Goal: Information Seeking & Learning: Learn about a topic

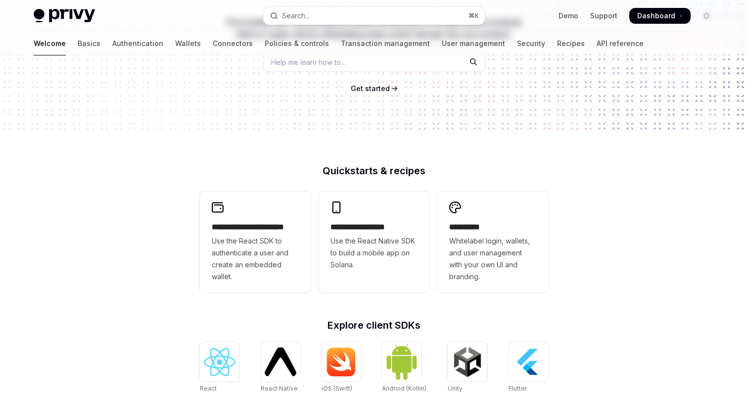
scroll to position [206, 0]
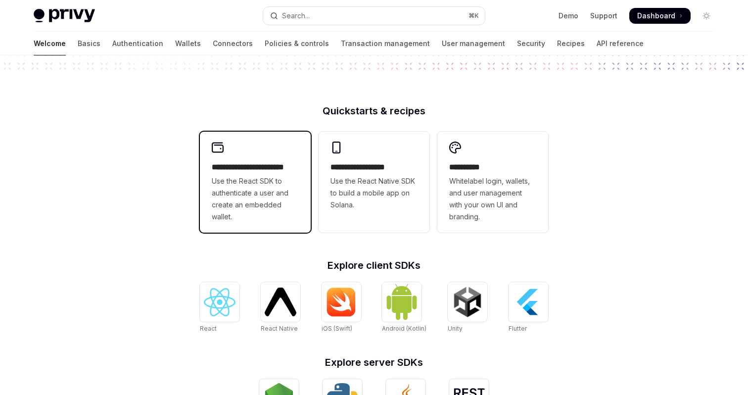
click at [265, 227] on div "**********" at bounding box center [255, 182] width 111 height 101
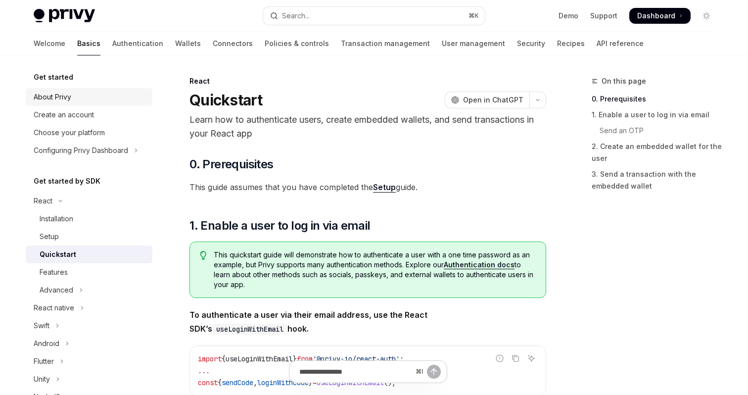
click at [80, 102] on div "About Privy" at bounding box center [90, 97] width 113 height 12
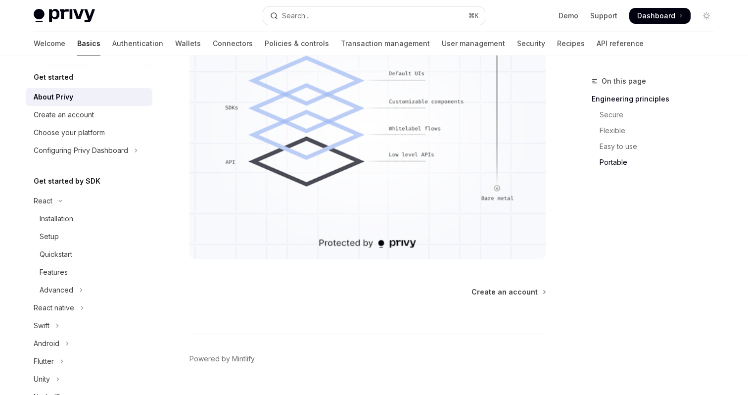
scroll to position [912, 0]
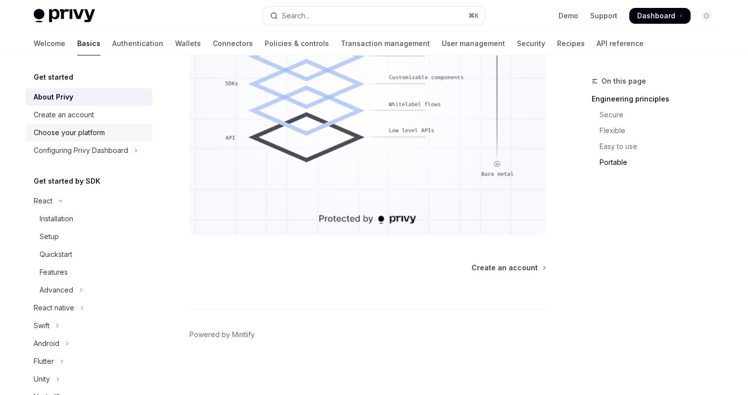
click at [117, 127] on div "Choose your platform" at bounding box center [90, 133] width 113 height 12
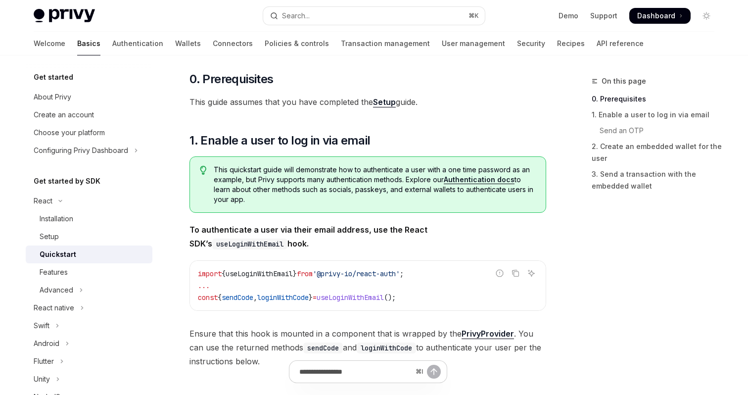
type textarea "*"
